Goal: Transaction & Acquisition: Obtain resource

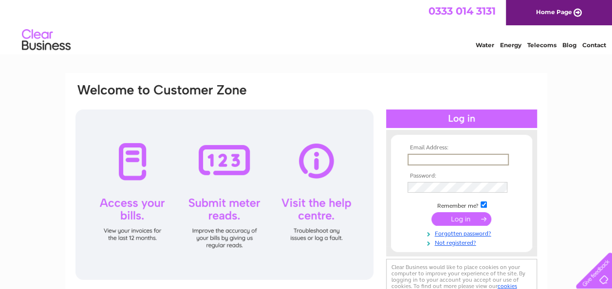
click at [458, 159] on input "text" at bounding box center [458, 160] width 101 height 12
type input "oxtonrakers@aol.com"
click at [431, 213] on input "submit" at bounding box center [461, 220] width 60 height 14
click at [467, 225] on td at bounding box center [461, 218] width 113 height 19
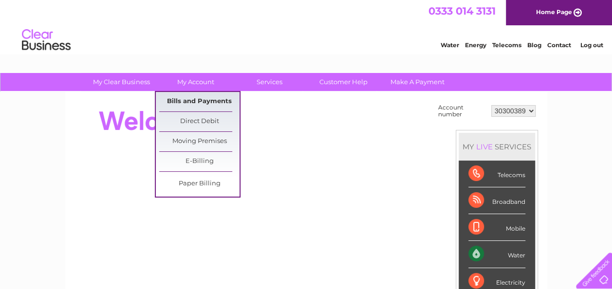
click at [199, 100] on link "Bills and Payments" at bounding box center [199, 101] width 80 height 19
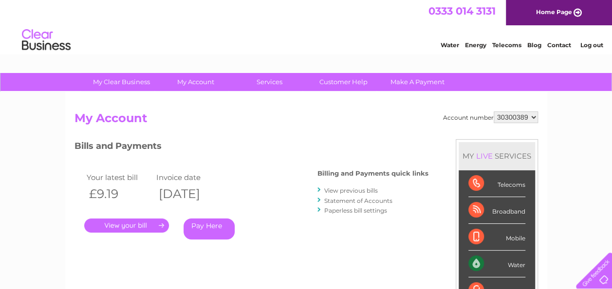
click at [141, 223] on link "." at bounding box center [126, 226] width 85 height 14
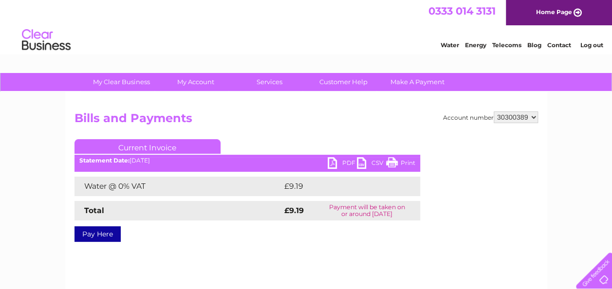
click at [333, 163] on link "PDF" at bounding box center [342, 164] width 29 height 14
click at [591, 48] on link "Log out" at bounding box center [591, 44] width 23 height 7
